Goal: Transaction & Acquisition: Purchase product/service

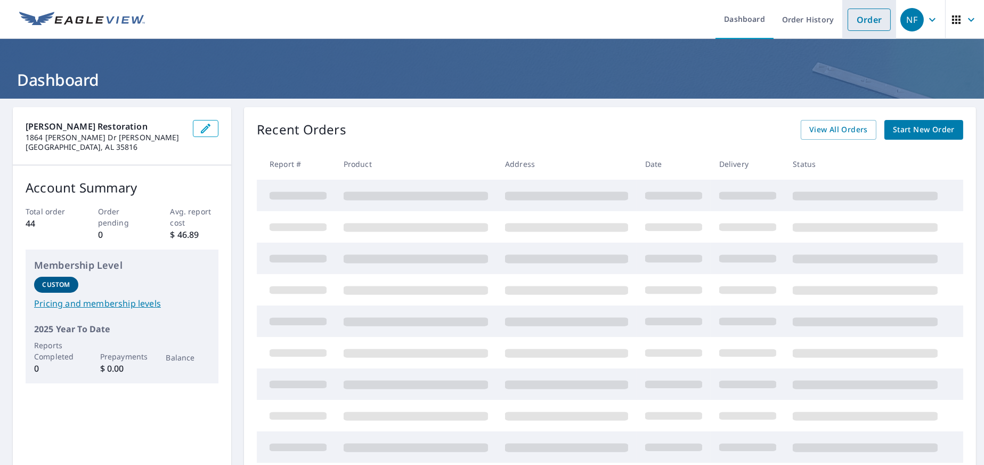
click at [863, 21] on link "Order" at bounding box center [869, 20] width 43 height 22
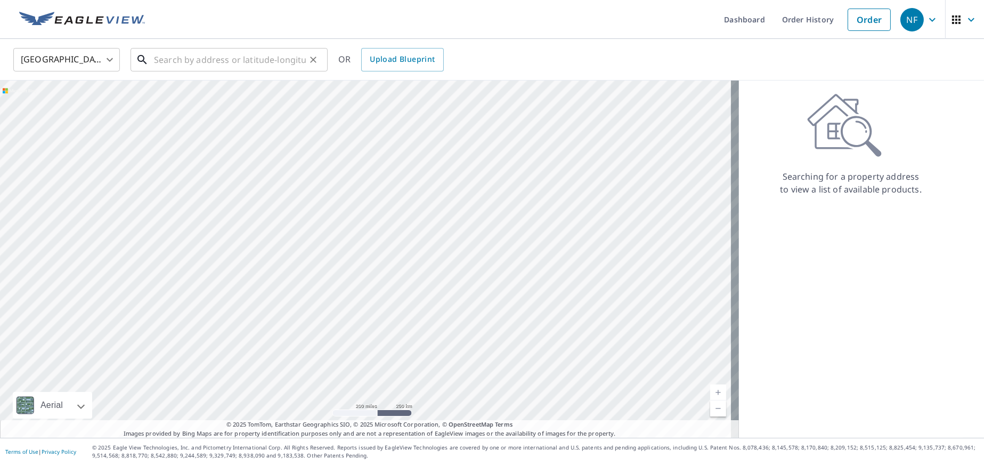
click at [274, 57] on input "text" at bounding box center [230, 60] width 152 height 30
click at [238, 62] on input "529 [PERSON_NAME]" at bounding box center [230, 60] width 152 height 30
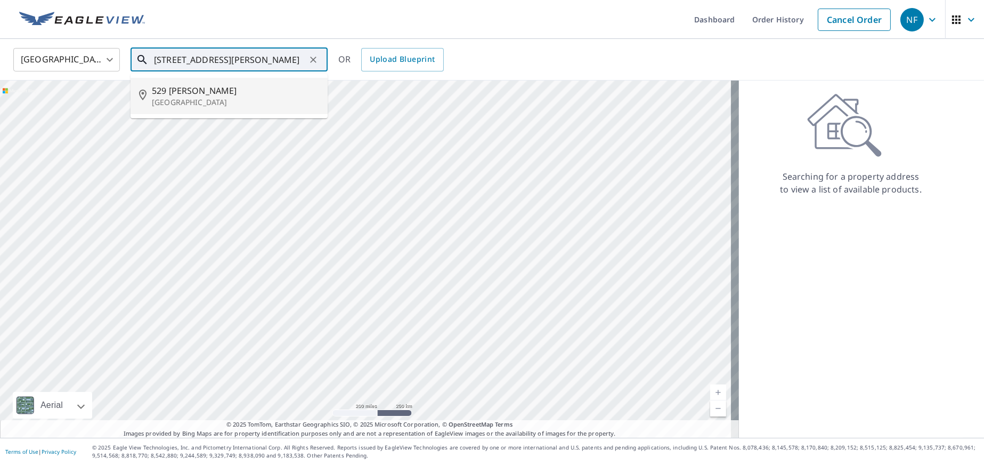
click at [208, 88] on span "529 [PERSON_NAME]" at bounding box center [235, 90] width 167 height 13
type input "[STREET_ADDRESS][PERSON_NAME]"
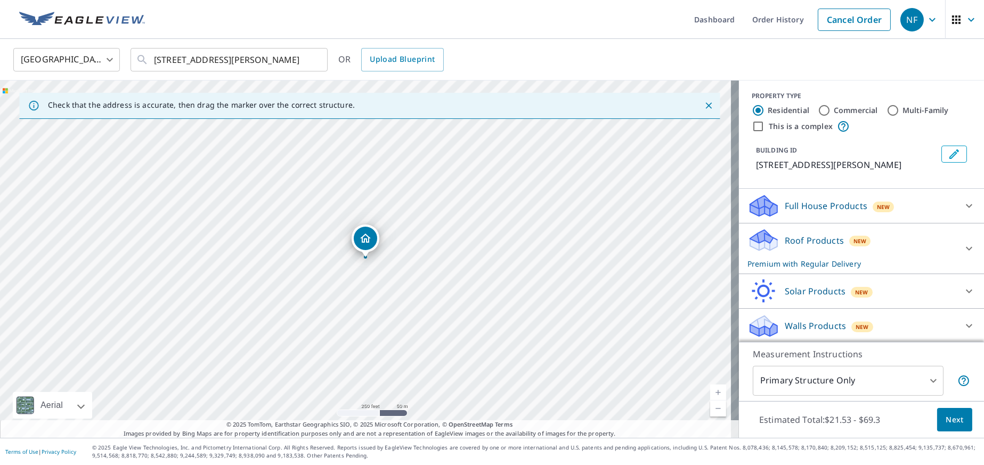
scroll to position [3, 0]
click at [948, 415] on span "Next" at bounding box center [955, 419] width 18 height 13
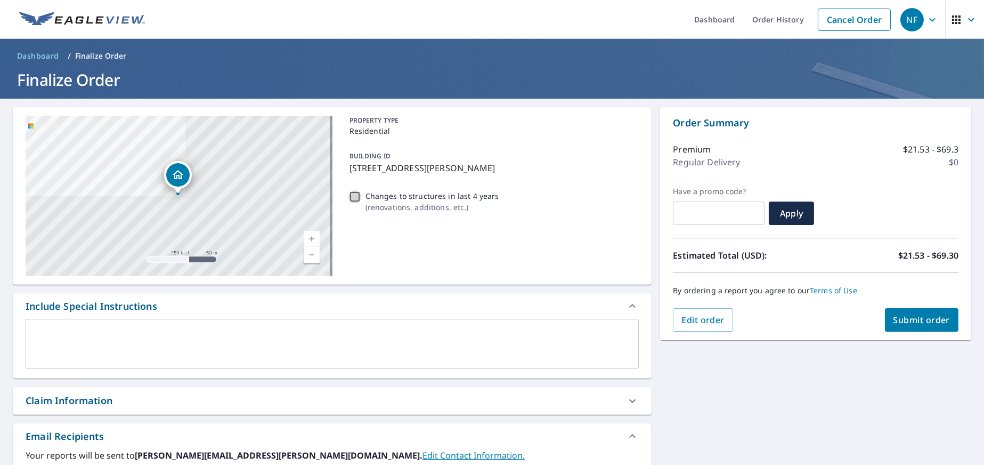
click at [354, 194] on input "Changes to structures in last 4 years ( renovations, additions, etc. )" at bounding box center [354, 196] width 13 height 13
checkbox input "true"
click at [901, 322] on span "Submit order" at bounding box center [921, 320] width 57 height 12
checkbox input "true"
